Goal: Task Accomplishment & Management: Manage account settings

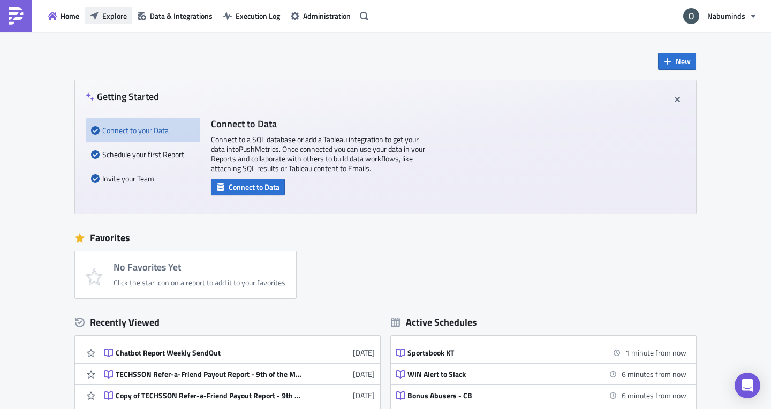
click at [106, 19] on span "Explore" at bounding box center [114, 15] width 25 height 11
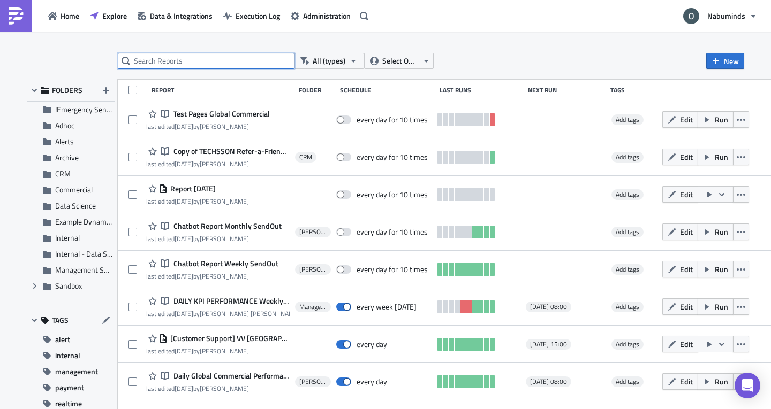
click at [184, 56] on input "text" at bounding box center [206, 61] width 177 height 16
type input "chatbot"
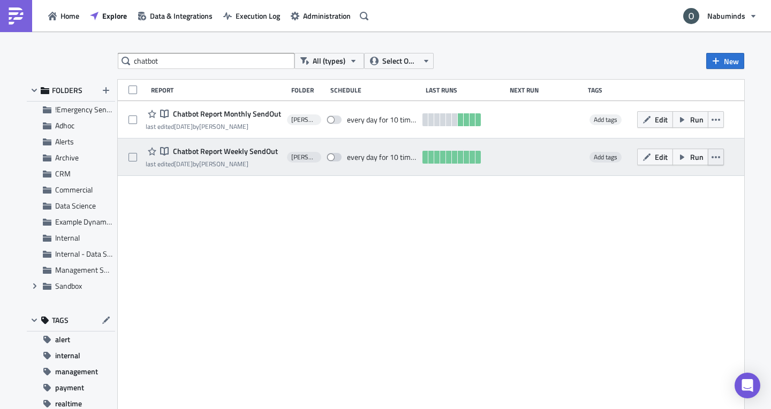
click at [711, 158] on icon "button" at bounding box center [715, 157] width 9 height 9
click at [507, 159] on div at bounding box center [544, 157] width 74 height 21
click at [500, 156] on div "Notebook Chatbot Report Weekly SendOut last edited 3 weeks ago by Oliver Perez …" at bounding box center [431, 157] width 626 height 37
click at [711, 156] on icon "button" at bounding box center [715, 157] width 9 height 2
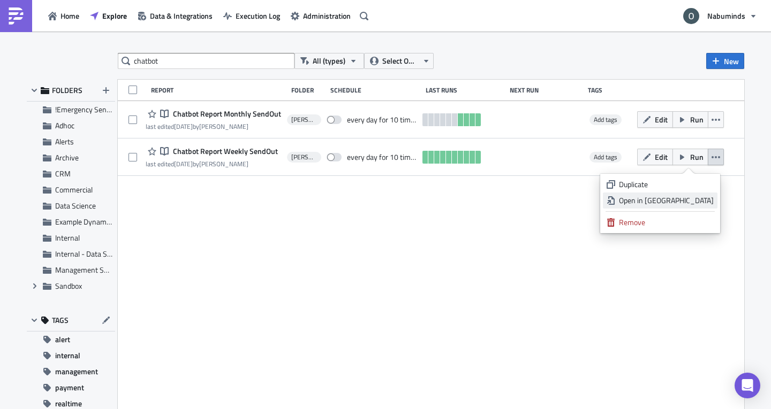
click at [668, 199] on div "Open in New Tab" at bounding box center [666, 200] width 95 height 11
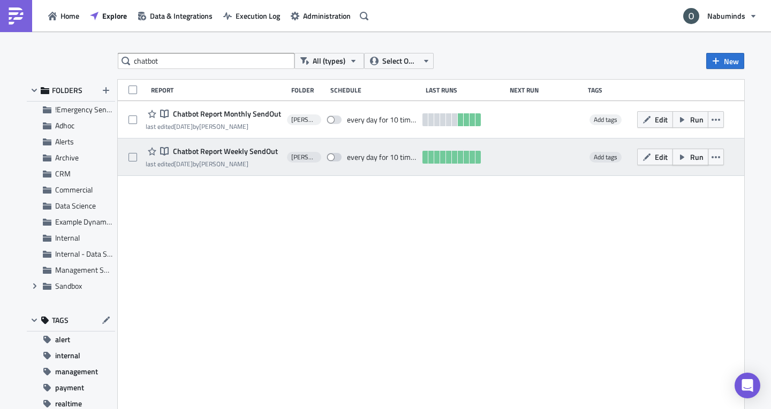
click at [683, 163] on button "Run" at bounding box center [690, 157] width 36 height 17
click at [333, 157] on span at bounding box center [333, 157] width 15 height 9
click at [333, 157] on input "checkbox" at bounding box center [332, 157] width 7 height 7
checkbox input "true"
click at [707, 162] on button "button" at bounding box center [715, 157] width 16 height 17
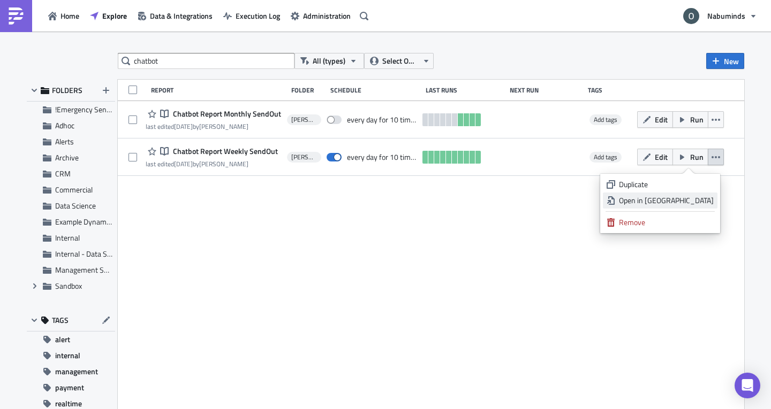
click at [674, 197] on div "Open in New Tab" at bounding box center [666, 200] width 95 height 11
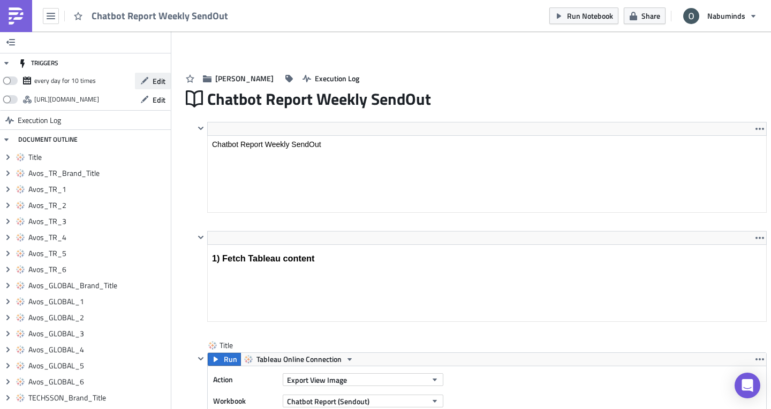
click at [155, 80] on span "Edit" at bounding box center [159, 80] width 13 height 11
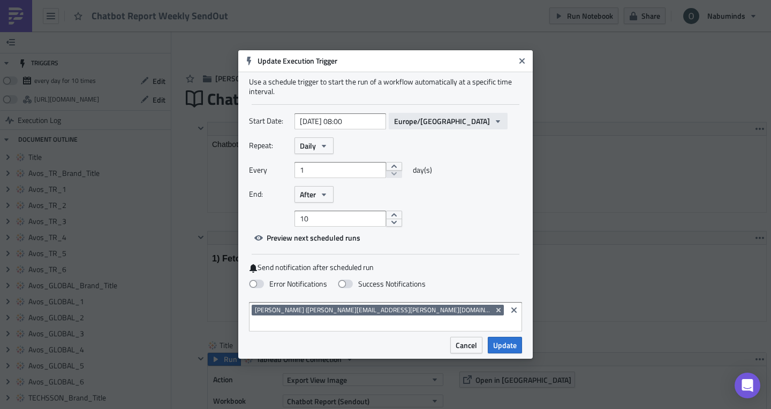
click at [405, 125] on span "Europe/Kiev" at bounding box center [442, 121] width 96 height 11
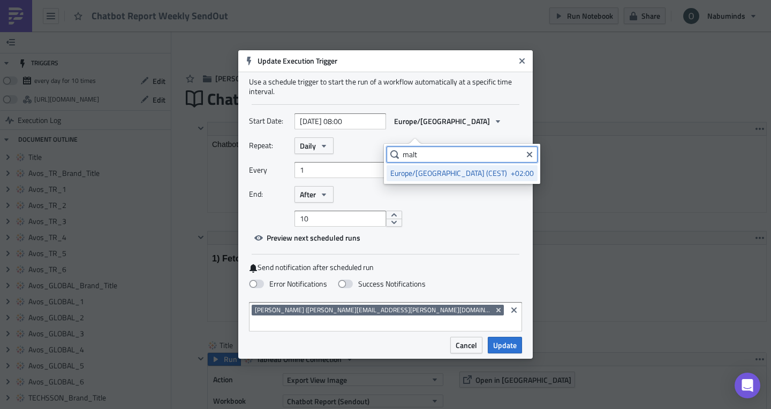
type input "malt"
click at [418, 172] on div "Europe/Malta (CEST)" at bounding box center [448, 173] width 117 height 11
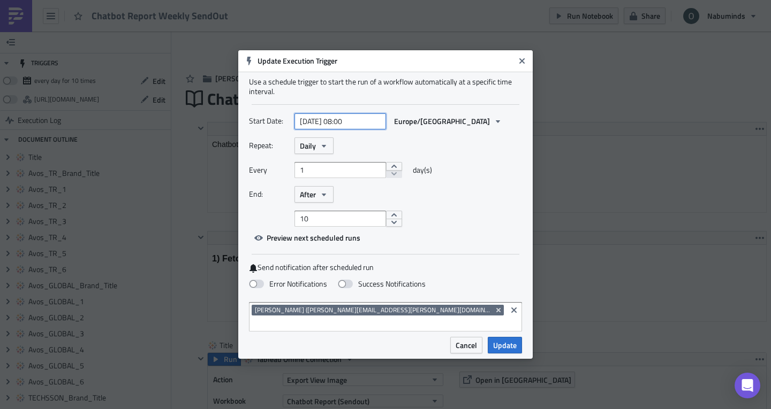
click at [348, 129] on input "2025-08-29 08:00" at bounding box center [340, 121] width 92 height 16
select select "7"
select select "2025"
click at [451, 154] on div "Repeat: Daily" at bounding box center [385, 146] width 273 height 17
click at [348, 125] on input "2025-08-29 08:00" at bounding box center [340, 121] width 92 height 16
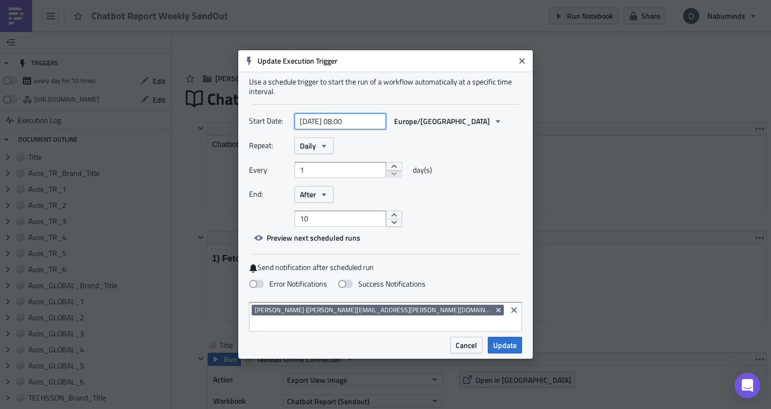
select select "7"
select select "2025"
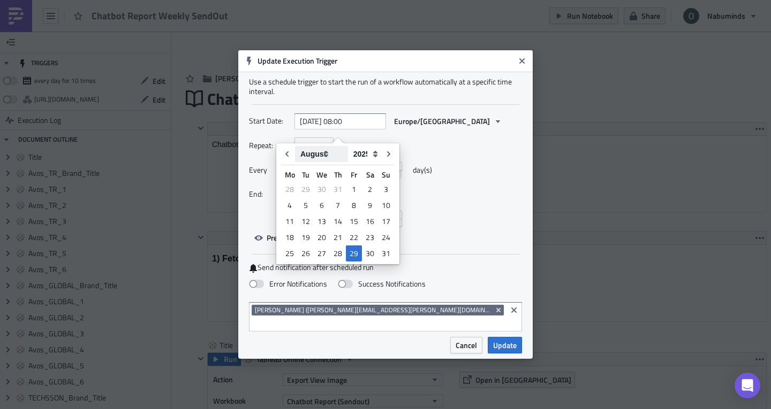
click at [313, 156] on select "January February March April May June July August September October November De…" at bounding box center [321, 154] width 53 height 16
select select "8"
click at [295, 146] on select "January February March April May June July August September October November De…" at bounding box center [321, 154] width 53 height 16
type input "2025-09-29 08:00"
select select "8"
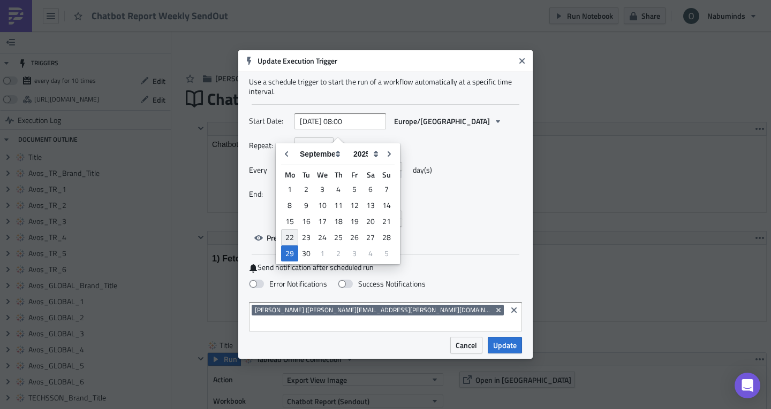
click at [291, 233] on div "22" at bounding box center [289, 238] width 17 height 16
type input "2025-09-22 08:00"
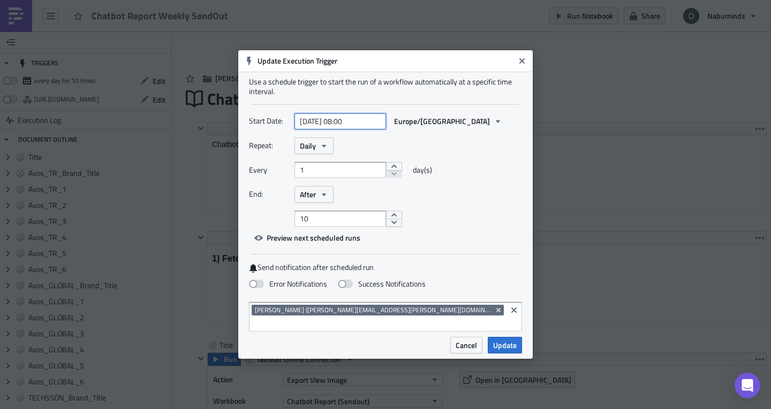
click at [356, 129] on input "2025-09-22 08:00" at bounding box center [340, 121] width 92 height 16
select select "8"
select select "2025"
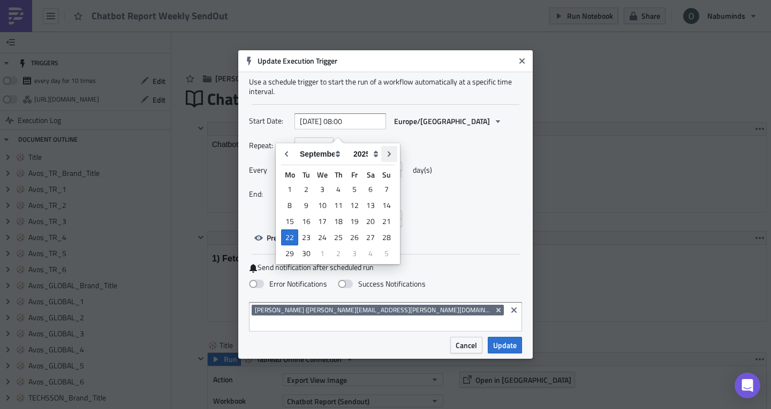
click at [387, 152] on icon "Go to next month" at bounding box center [388, 153] width 3 height 5
type input "2025-10-22 08:00"
select select "9"
click at [279, 159] on button "Go to previous month" at bounding box center [287, 154] width 16 height 16
type input "2025-09-22 08:00"
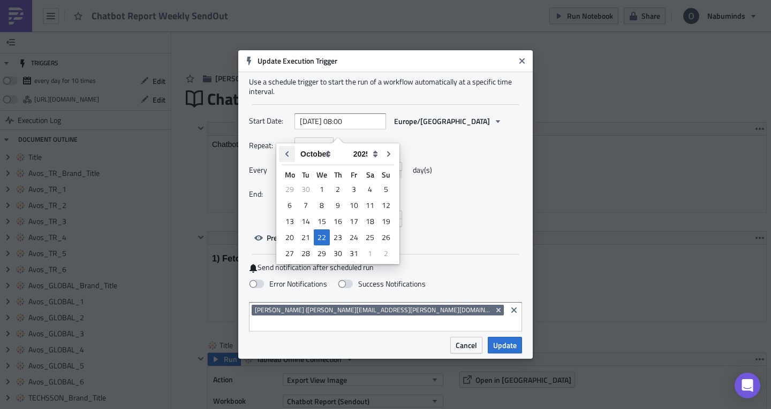
select select "8"
click at [349, 126] on input "2025-09-22 08:00" at bounding box center [340, 121] width 92 height 16
type input "2025-09-22 09:00"
click at [455, 154] on div "Repeat: Daily" at bounding box center [385, 146] width 273 height 17
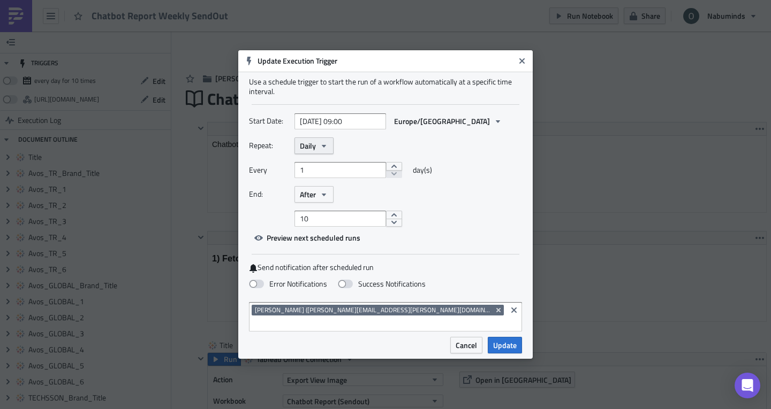
click at [309, 144] on button "Daily" at bounding box center [313, 146] width 39 height 17
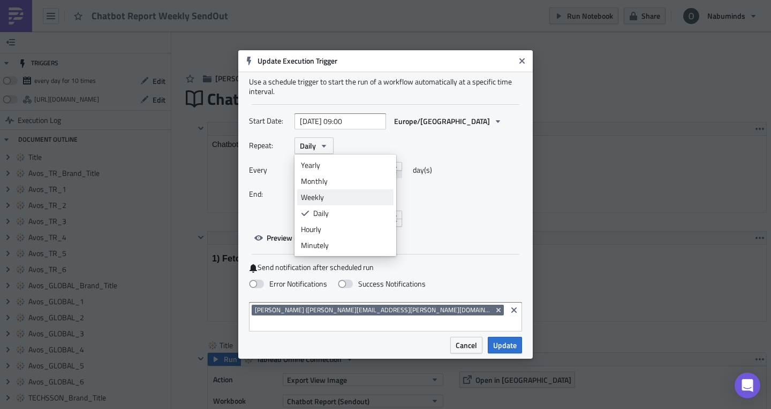
click at [321, 203] on div "Weekly" at bounding box center [345, 197] width 89 height 11
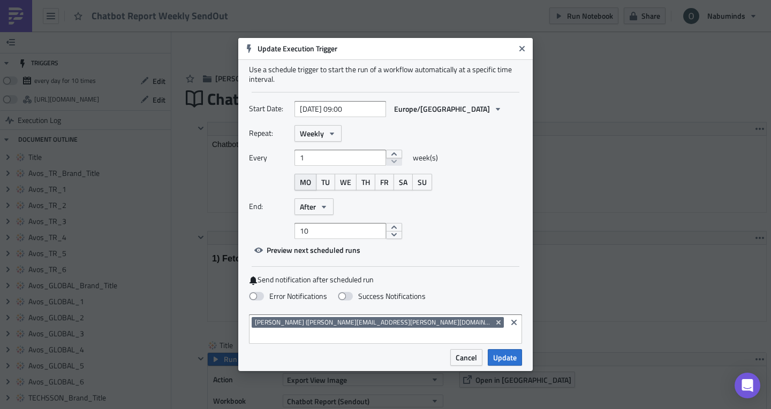
click at [304, 188] on span "MO" at bounding box center [305, 182] width 11 height 11
click at [324, 215] on button "After" at bounding box center [313, 207] width 39 height 17
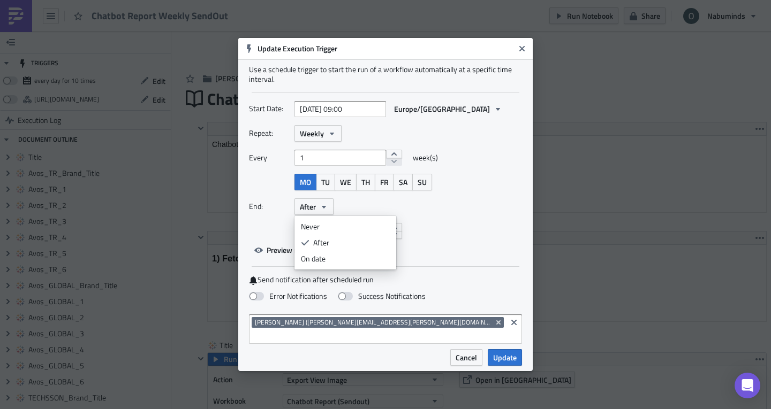
click at [351, 213] on div "End: After Never After On date" at bounding box center [385, 207] width 273 height 17
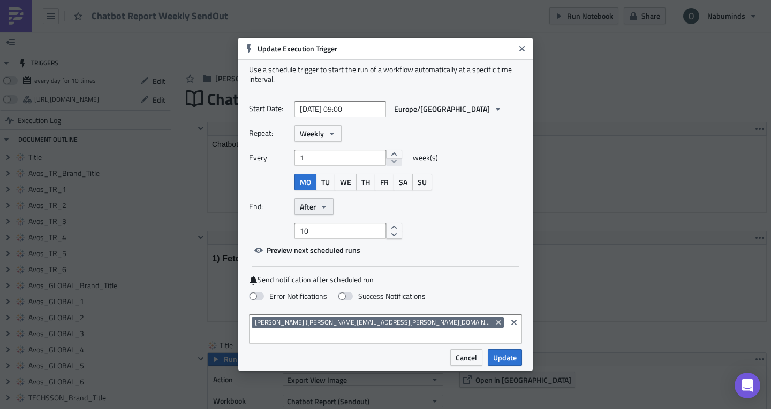
click at [317, 211] on button "After" at bounding box center [313, 207] width 39 height 17
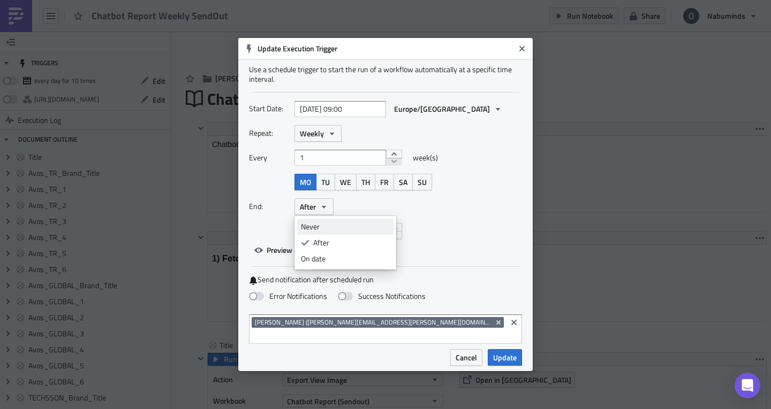
click at [316, 231] on div "Never" at bounding box center [345, 227] width 89 height 11
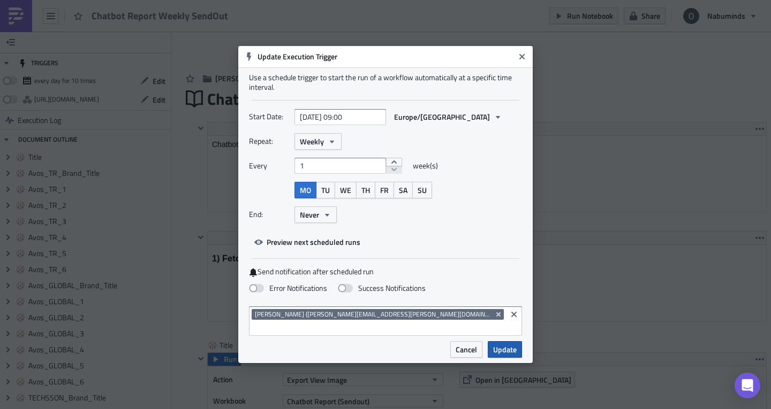
click at [500, 344] on span "Update" at bounding box center [505, 349] width 24 height 11
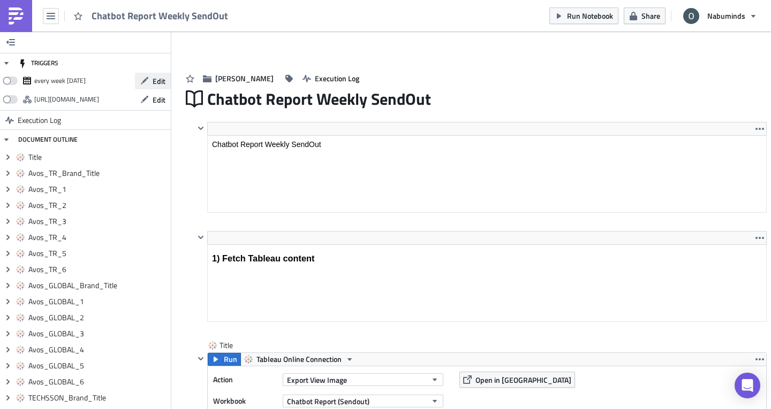
click at [153, 78] on span "Edit" at bounding box center [159, 80] width 13 height 11
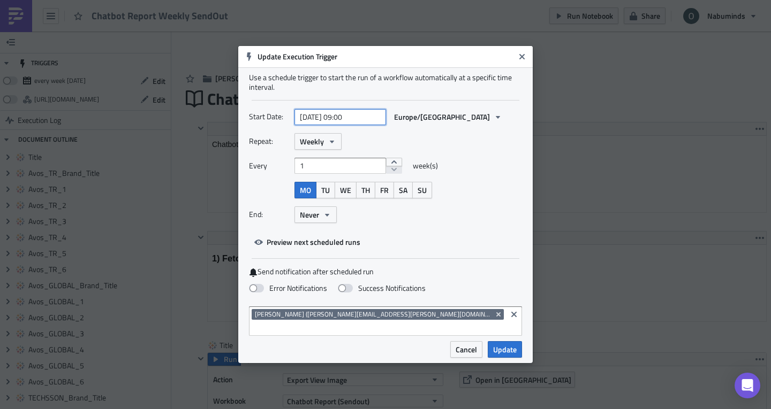
select select "8"
select select "2025"
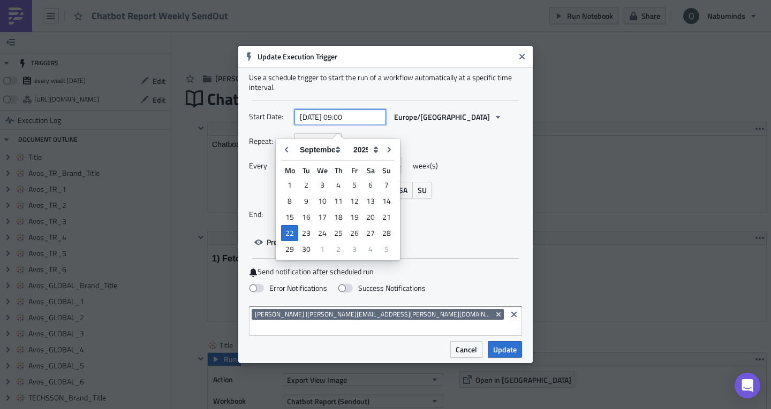
click at [309, 125] on input "2025-09-22 09:00" at bounding box center [340, 117] width 92 height 16
click at [290, 250] on div "29" at bounding box center [289, 249] width 17 height 15
type input "[DATE] 09:00"
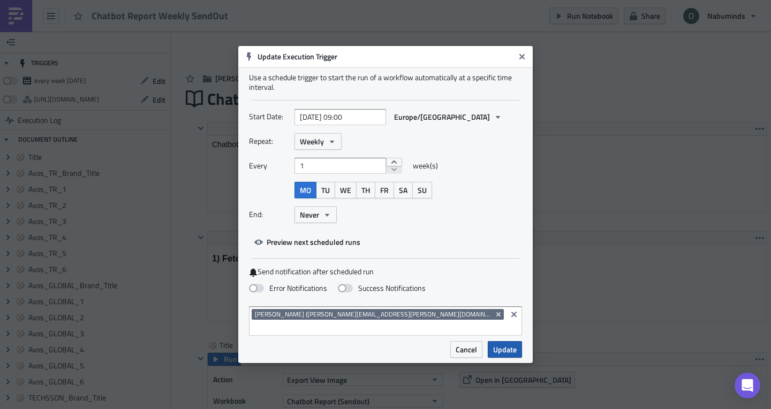
click at [498, 344] on span "Update" at bounding box center [505, 349] width 24 height 11
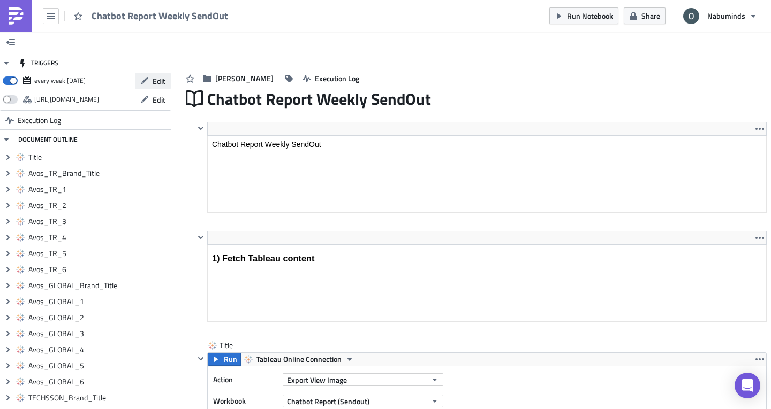
click at [153, 81] on span "Edit" at bounding box center [159, 80] width 13 height 11
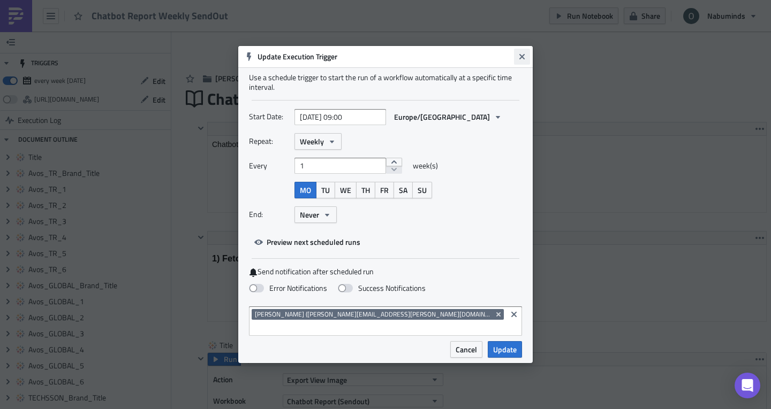
click at [521, 58] on icon "Close" at bounding box center [521, 56] width 9 height 9
